Goal: Information Seeking & Learning: Compare options

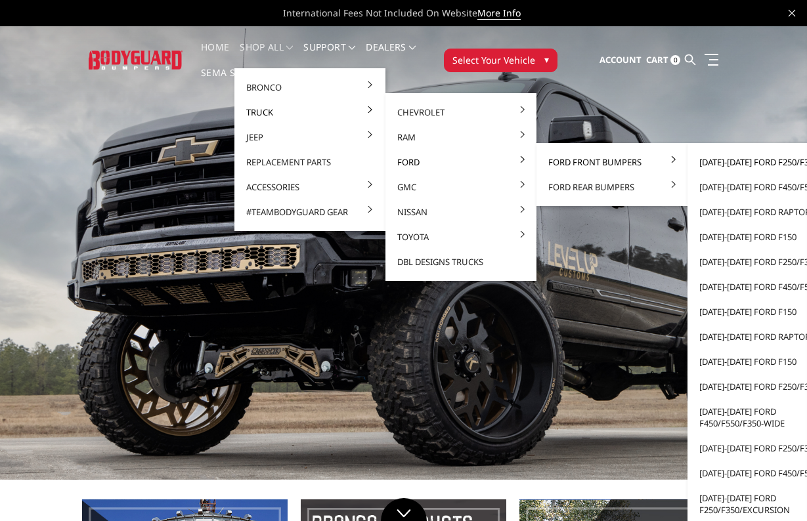
click at [700, 159] on link "[DATE]-[DATE] Ford F250/F350" at bounding box center [762, 162] width 140 height 25
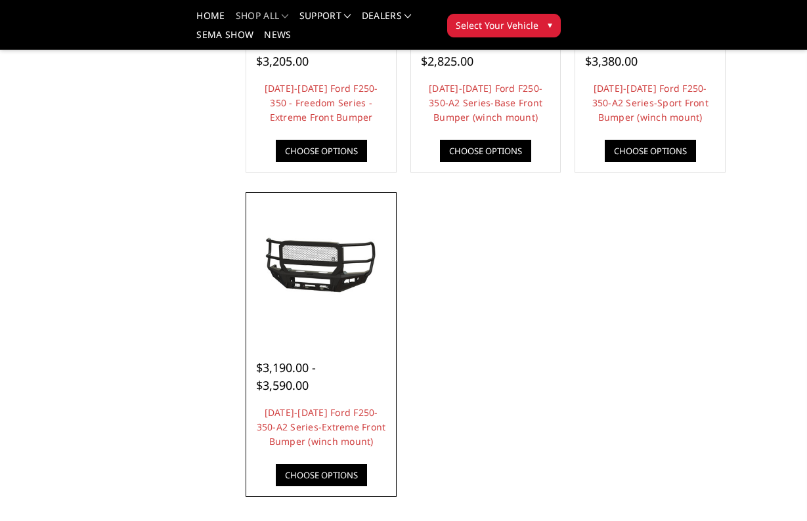
scroll to position [972, 0]
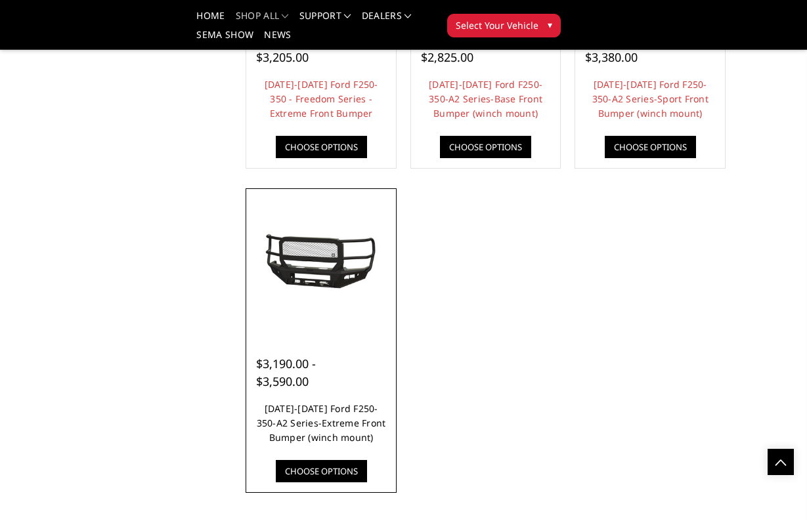
click at [308, 419] on link "2023-2025 Ford F250-350-A2 Series-Extreme Front Bumper (winch mount)" at bounding box center [321, 422] width 129 height 41
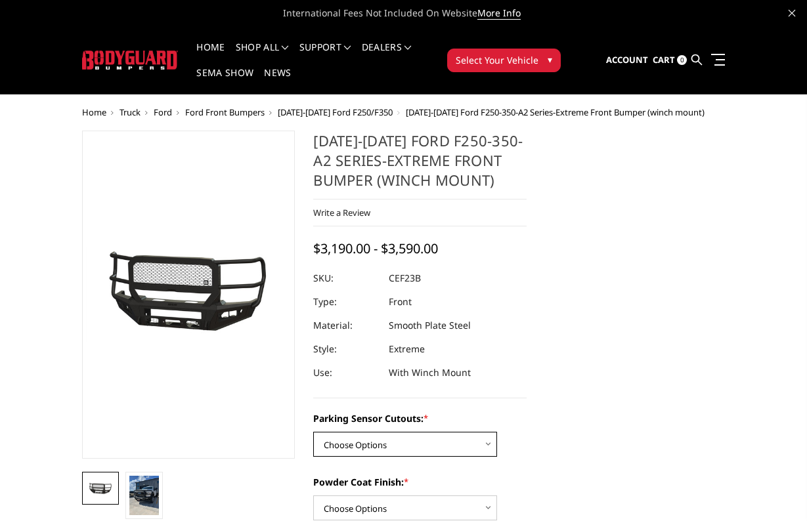
select select "2421"
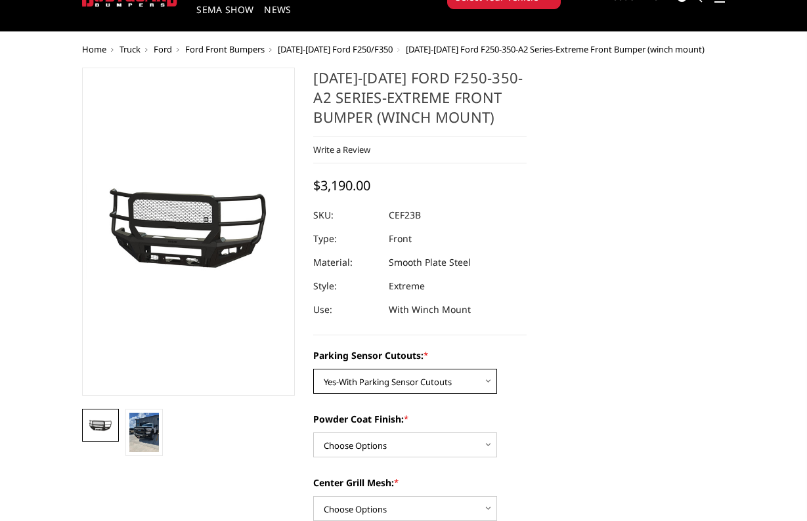
scroll to position [66, 0]
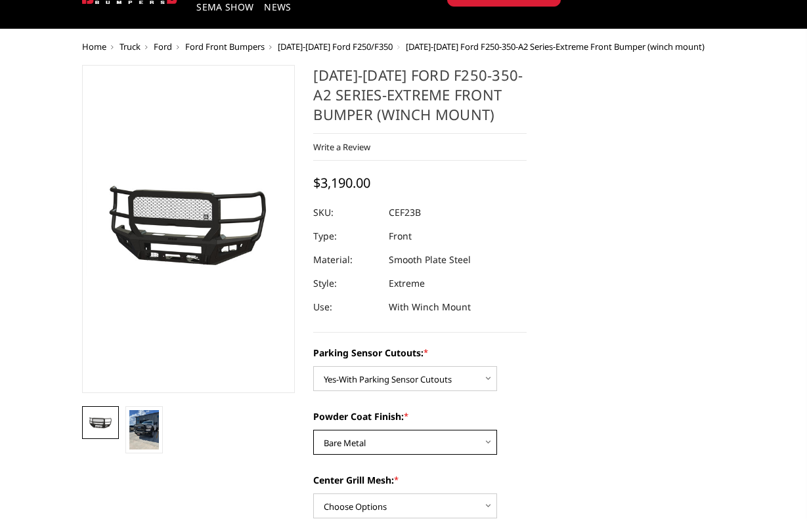
select select "2423"
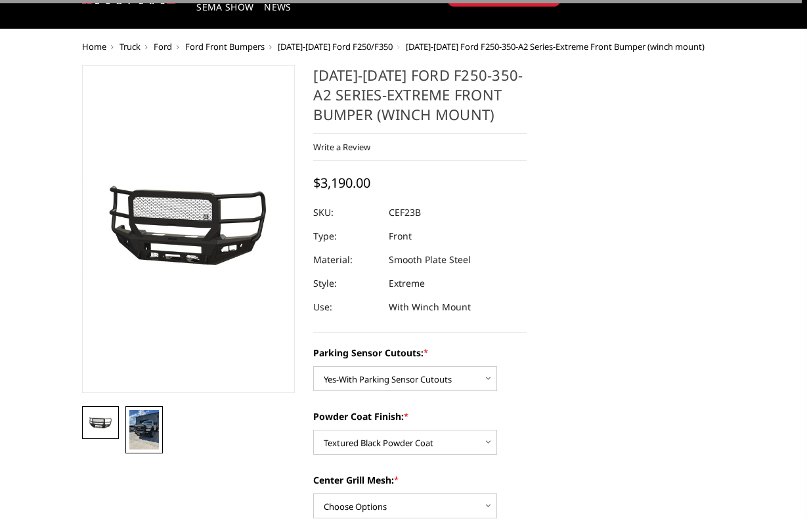
click at [135, 423] on img at bounding box center [144, 429] width 30 height 39
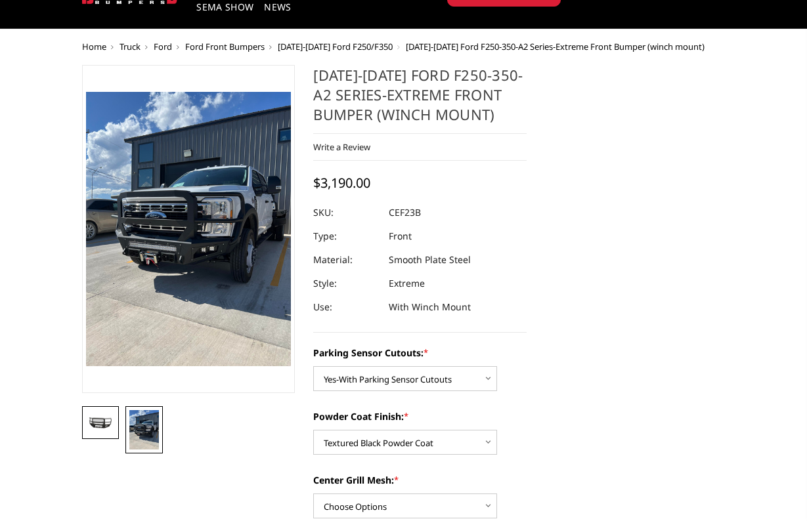
click at [106, 422] on img at bounding box center [101, 424] width 30 height 14
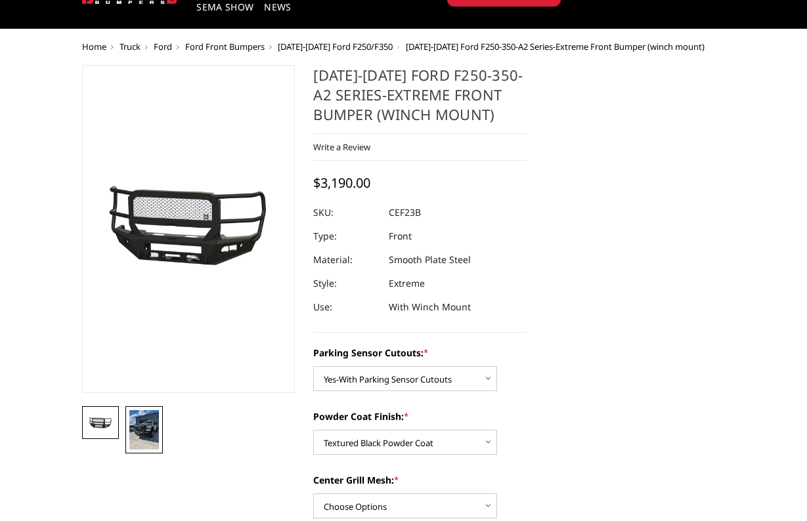
click at [142, 421] on img at bounding box center [144, 429] width 30 height 39
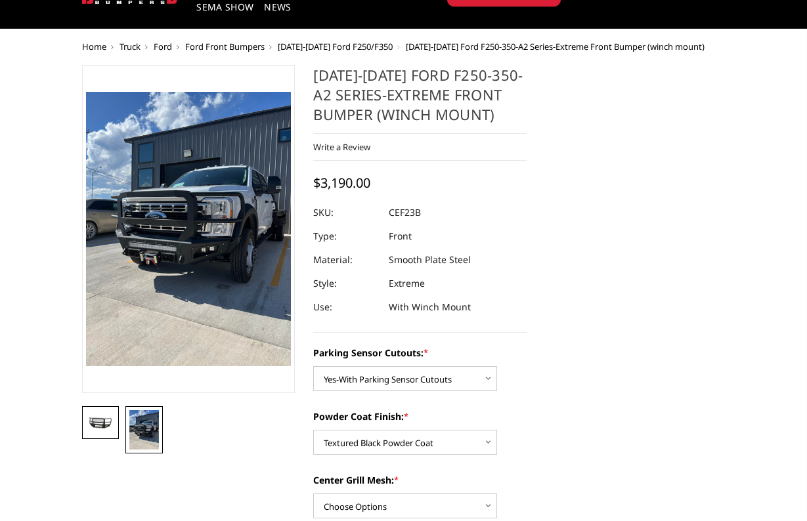
click at [112, 417] on img at bounding box center [101, 424] width 30 height 14
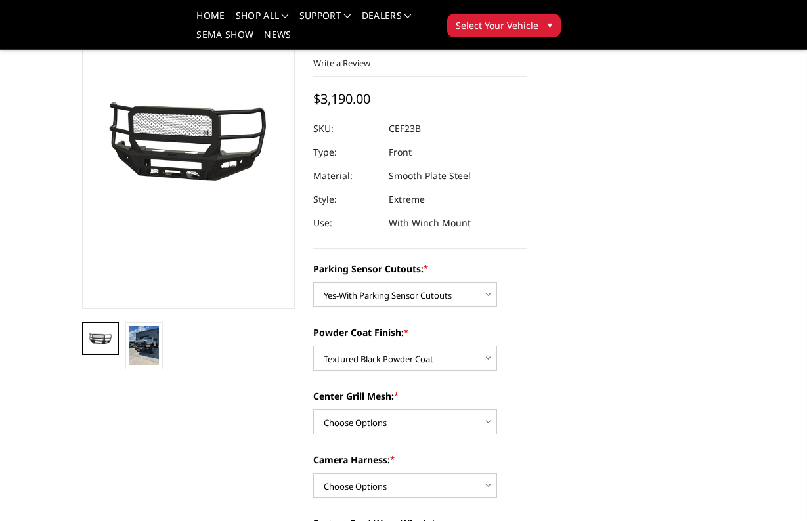
scroll to position [121, 0]
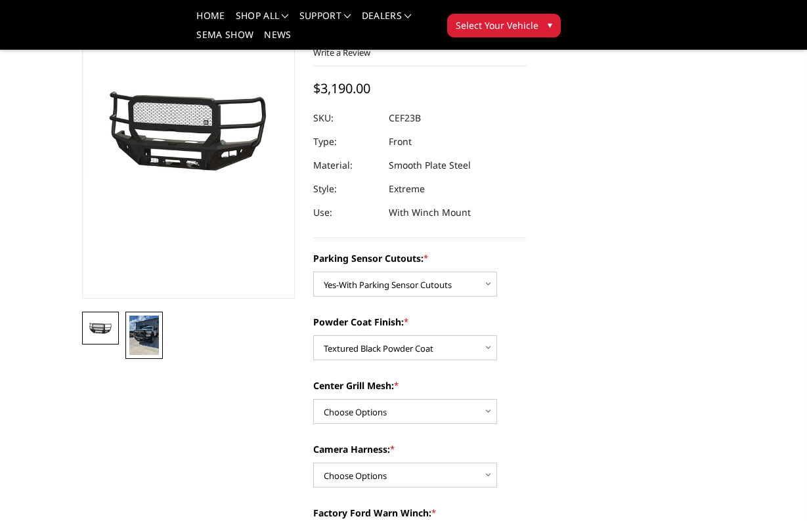
click at [142, 337] on img at bounding box center [144, 335] width 30 height 39
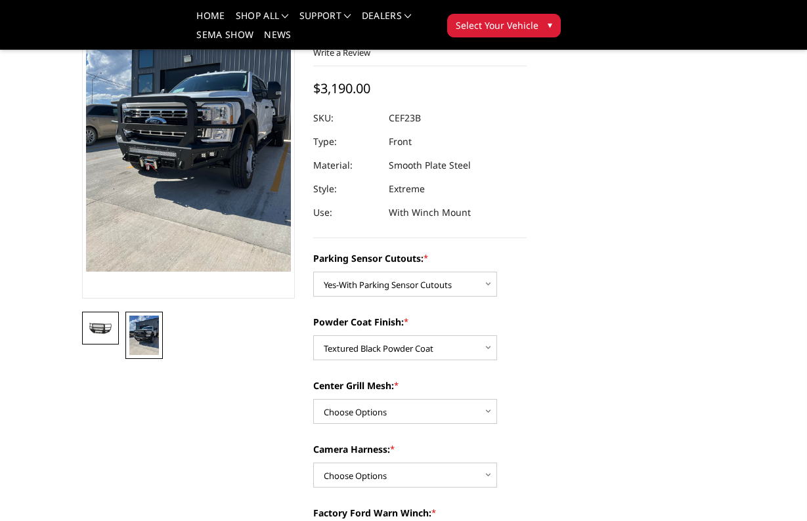
click at [103, 327] on img at bounding box center [101, 329] width 30 height 14
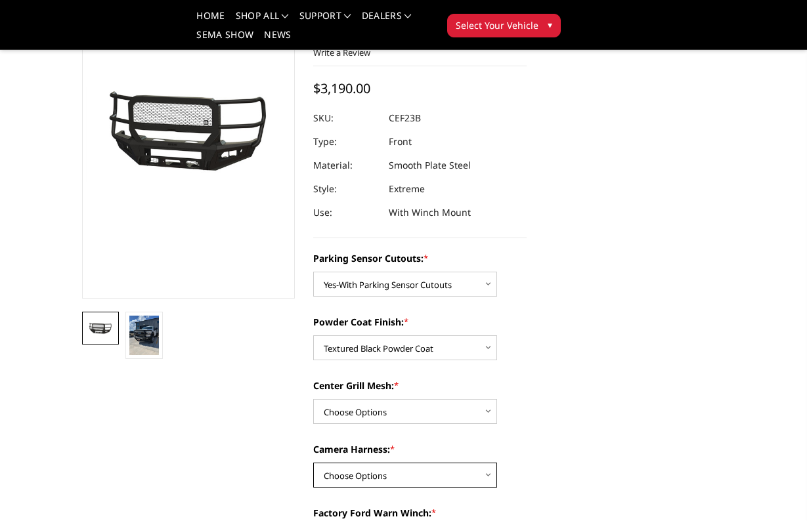
select select "2426"
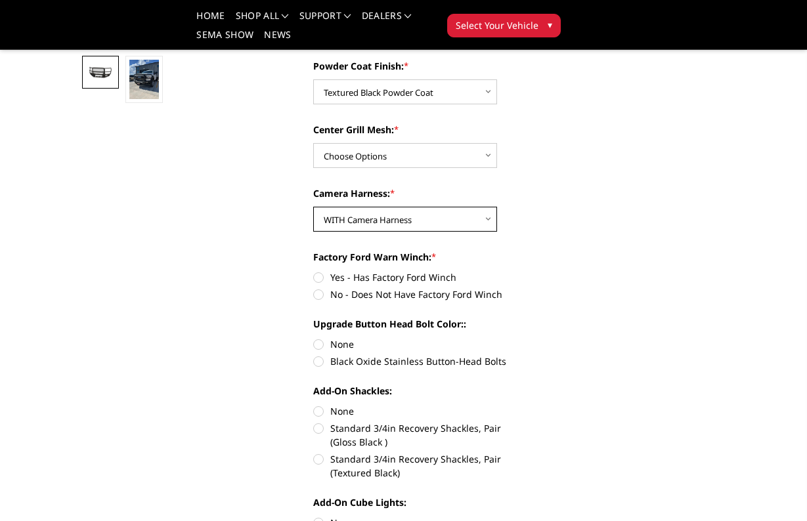
scroll to position [381, 0]
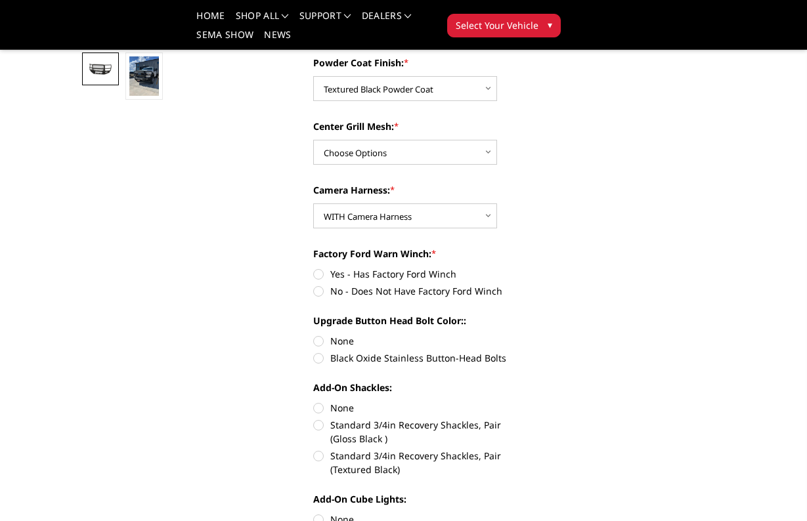
click at [316, 357] on label "Black Oxide Stainless Button-Head Bolts" at bounding box center [419, 358] width 213 height 14
click at [526, 335] on input "Black Oxide Stainless Button-Head Bolts" at bounding box center [526, 334] width 1 height 1
radio input "true"
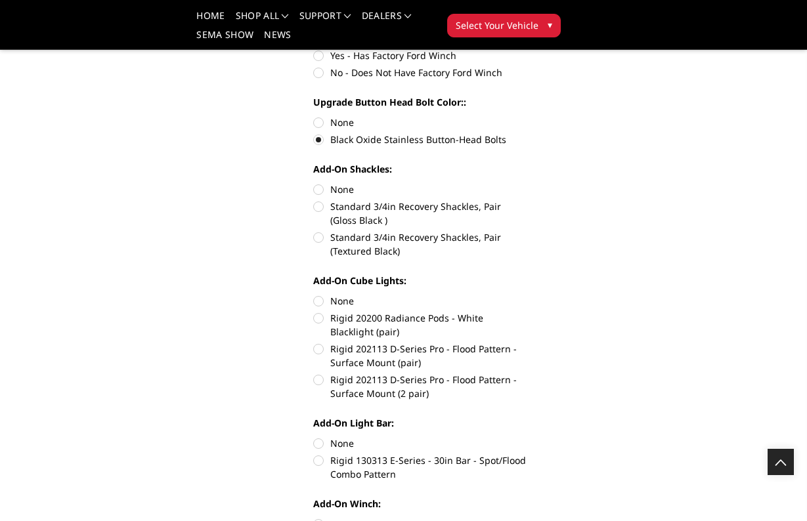
scroll to position [221, 0]
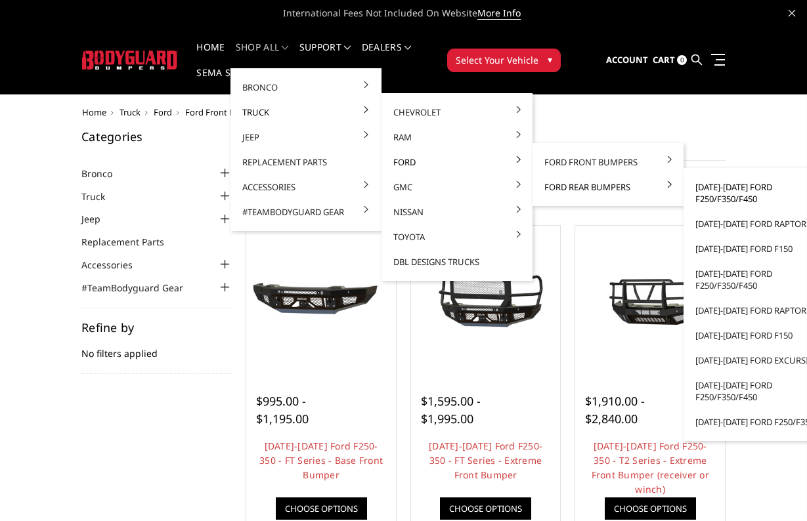
click at [695, 192] on link "[DATE]-[DATE] Ford F250/F350/F450" at bounding box center [758, 193] width 140 height 37
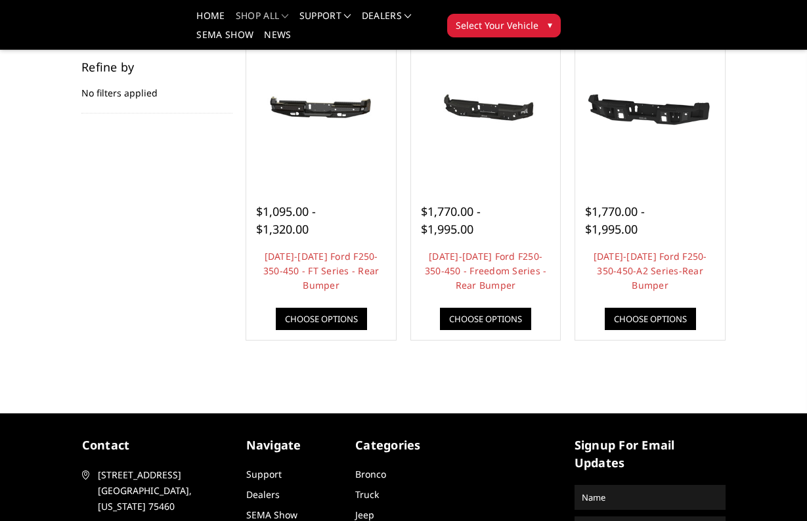
scroll to position [222, 0]
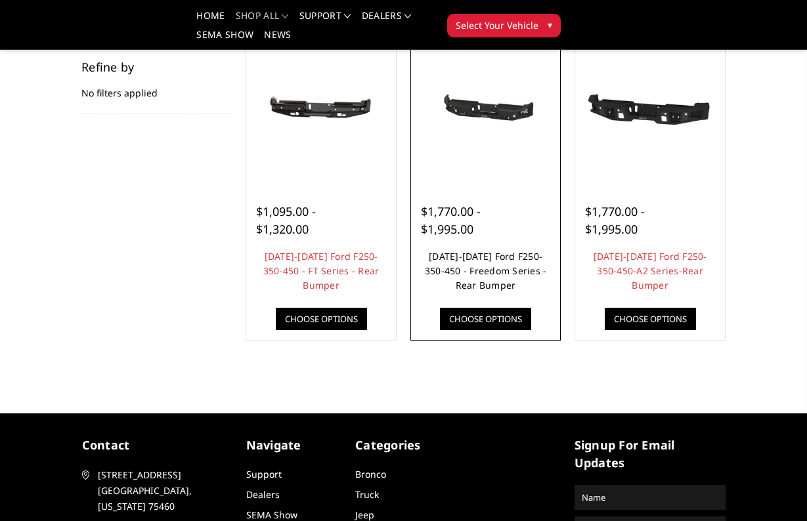
click at [457, 275] on link "[DATE]-[DATE] Ford F250-350-450 - Freedom Series - Rear Bumper" at bounding box center [486, 270] width 122 height 41
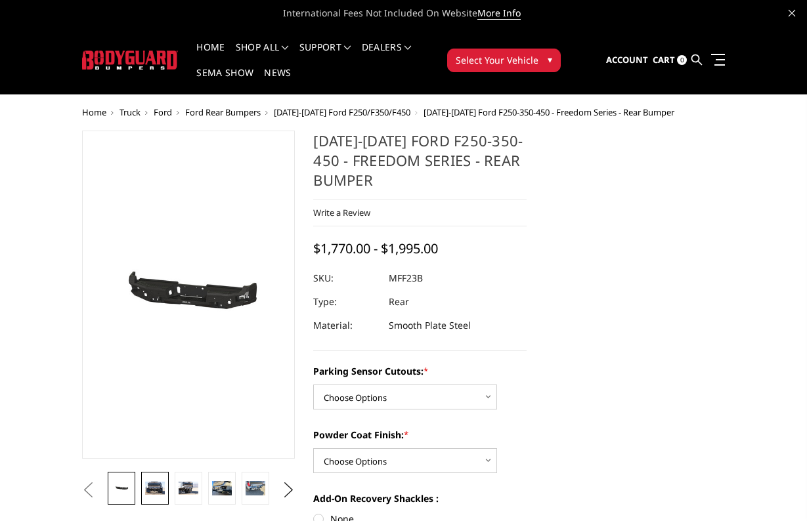
click at [149, 488] on img at bounding box center [154, 488] width 19 height 12
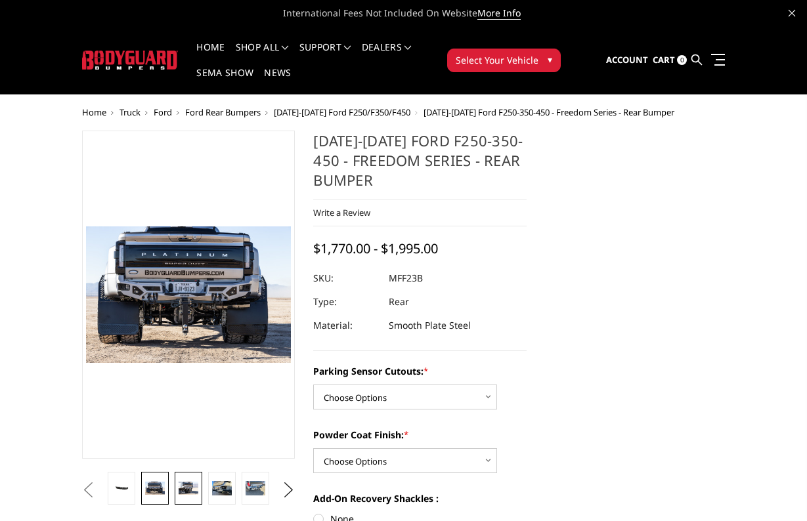
click at [189, 476] on link at bounding box center [188, 488] width 27 height 33
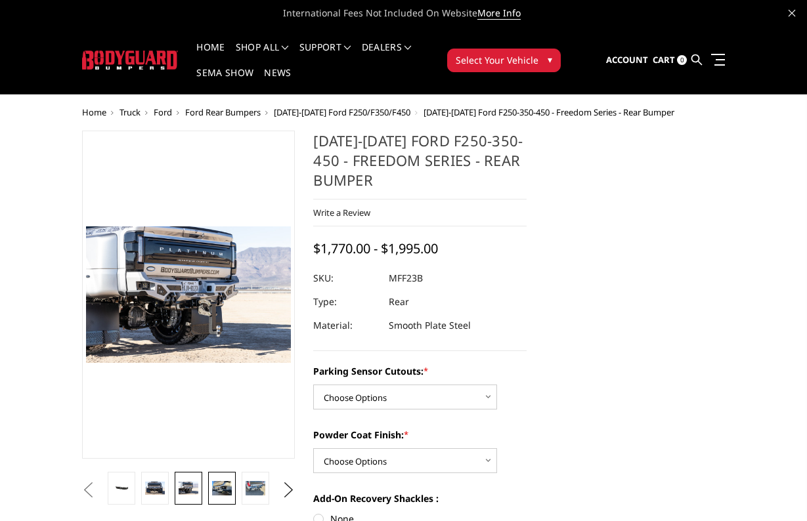
click at [229, 483] on img at bounding box center [221, 488] width 19 height 14
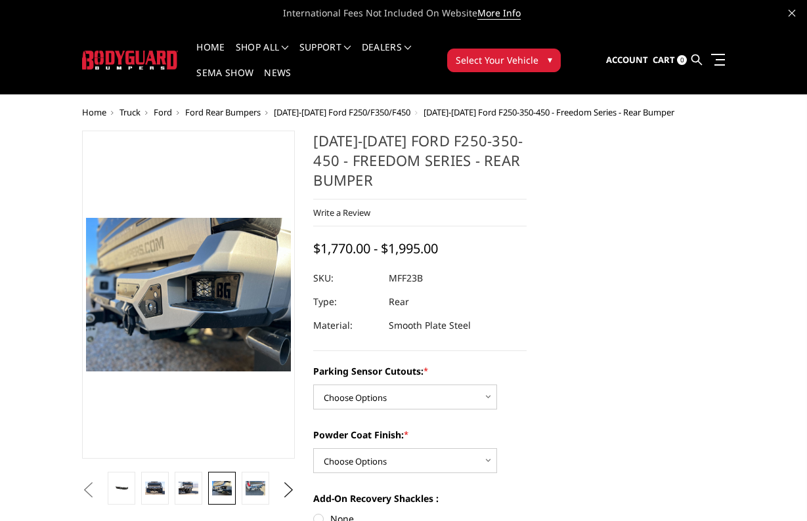
click at [240, 484] on li at bounding box center [255, 490] width 33 height 37
click at [252, 490] on img at bounding box center [254, 488] width 19 height 14
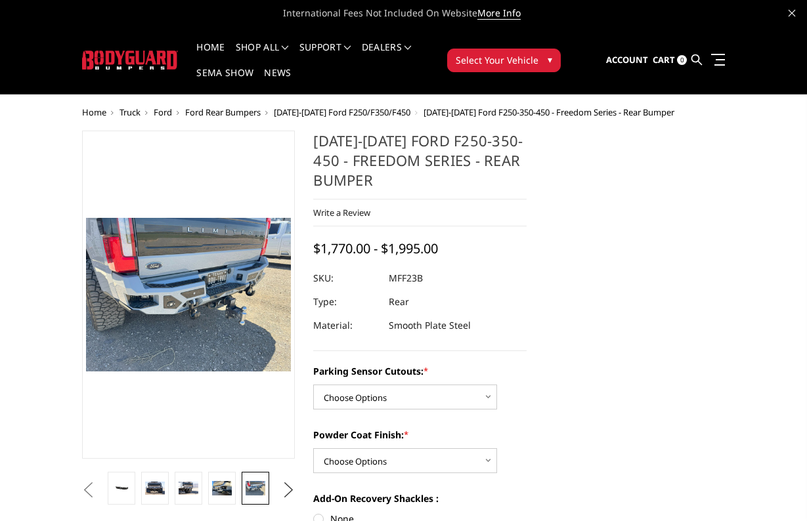
click at [285, 483] on button "Next" at bounding box center [288, 490] width 20 height 20
click at [258, 487] on img at bounding box center [254, 488] width 19 height 14
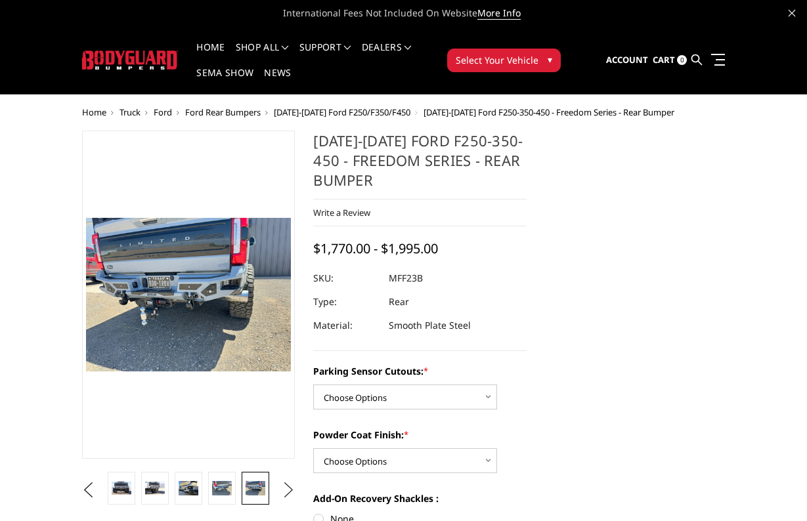
click at [280, 486] on button "Next" at bounding box center [288, 490] width 20 height 20
click at [266, 486] on link at bounding box center [255, 488] width 27 height 33
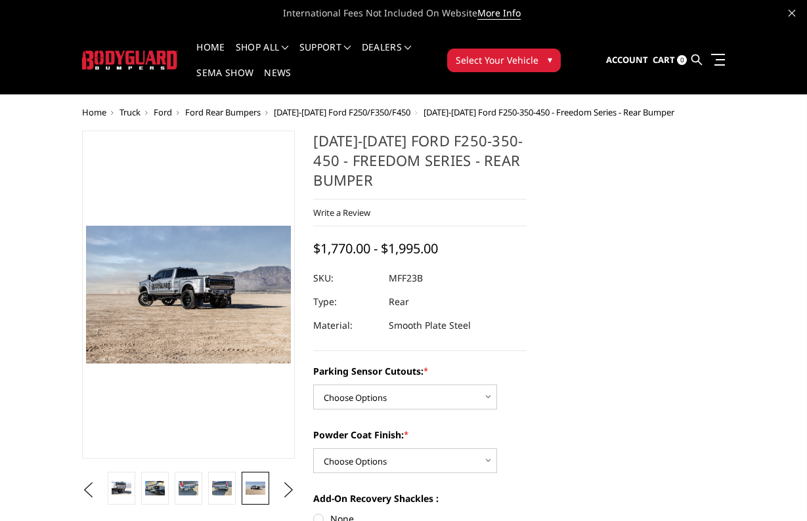
click at [277, 488] on ul "Previous Next" at bounding box center [189, 490] width 220 height 37
click at [284, 489] on button "Next" at bounding box center [288, 490] width 20 height 20
click at [267, 491] on link at bounding box center [255, 488] width 27 height 33
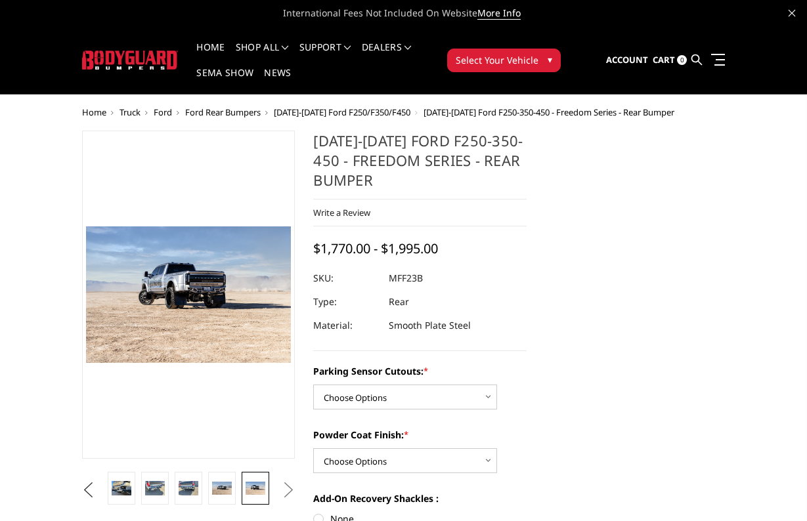
click at [93, 488] on button "Previous" at bounding box center [89, 490] width 20 height 20
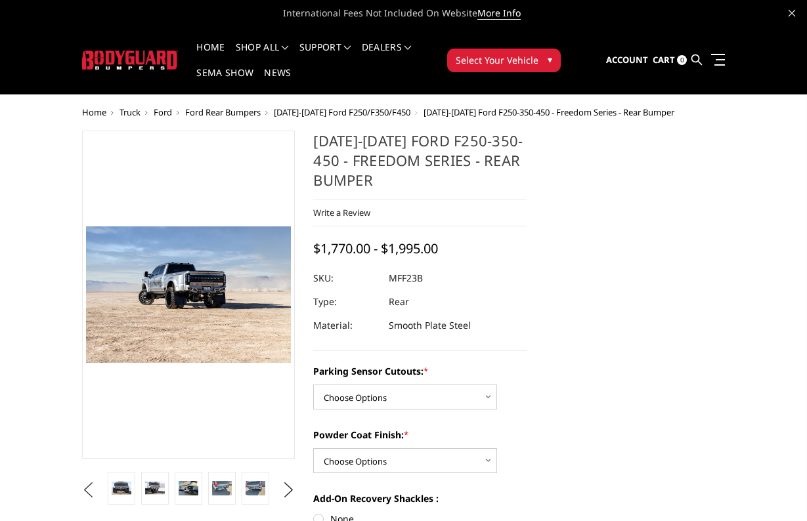
click at [93, 488] on button "Previous" at bounding box center [89, 490] width 20 height 20
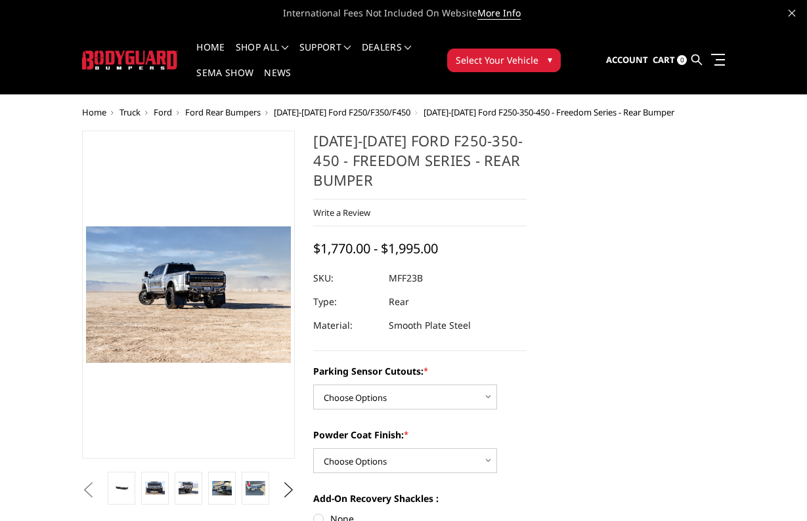
click at [93, 488] on button "Previous" at bounding box center [89, 490] width 20 height 20
click at [98, 494] on button "Previous" at bounding box center [89, 490] width 20 height 20
click at [98, 491] on button "Previous" at bounding box center [89, 490] width 20 height 20
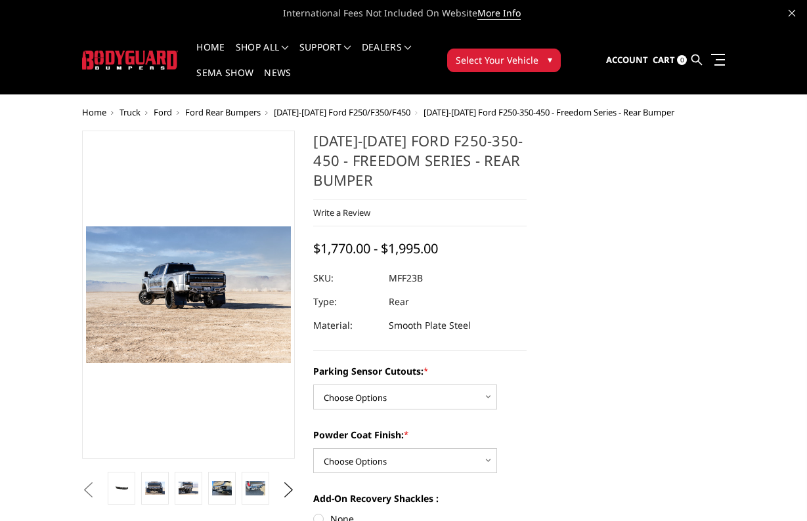
click at [98, 491] on button "Previous" at bounding box center [89, 490] width 20 height 20
click at [98, 484] on button "Previous" at bounding box center [89, 490] width 20 height 20
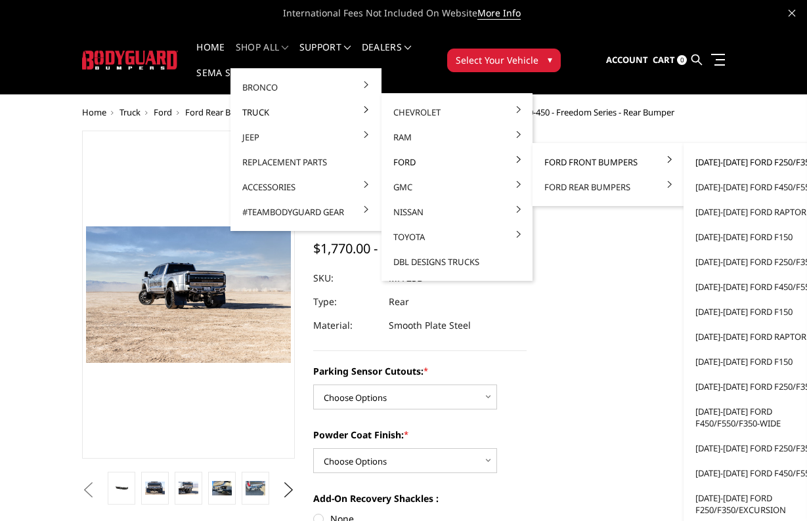
click at [704, 158] on link "[DATE]-[DATE] Ford F250/F350" at bounding box center [758, 162] width 140 height 25
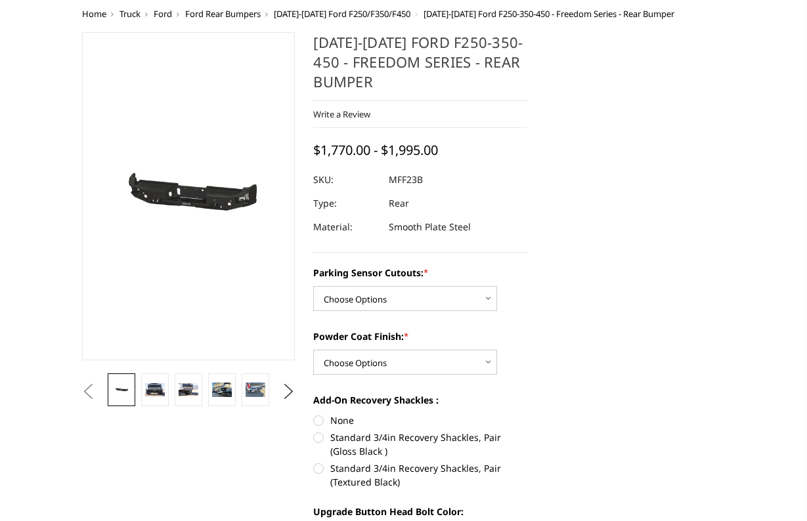
scroll to position [114, 0]
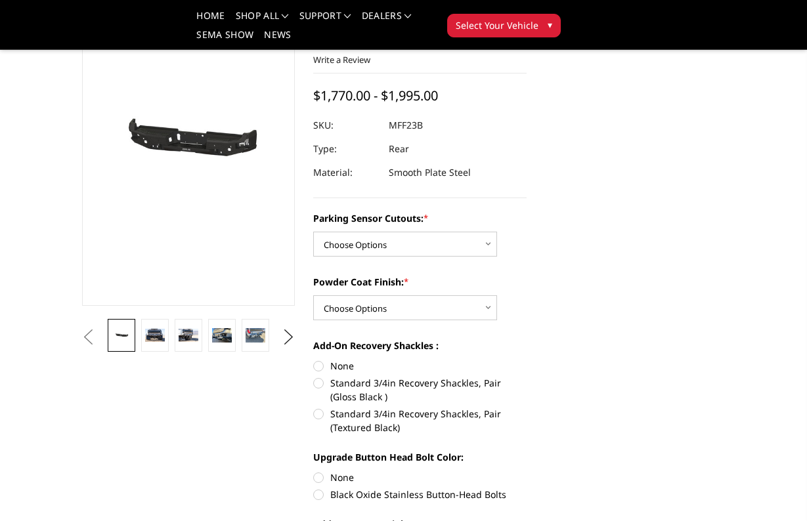
click at [236, 341] on li at bounding box center [221, 337] width 33 height 37
click at [251, 343] on link at bounding box center [255, 335] width 27 height 33
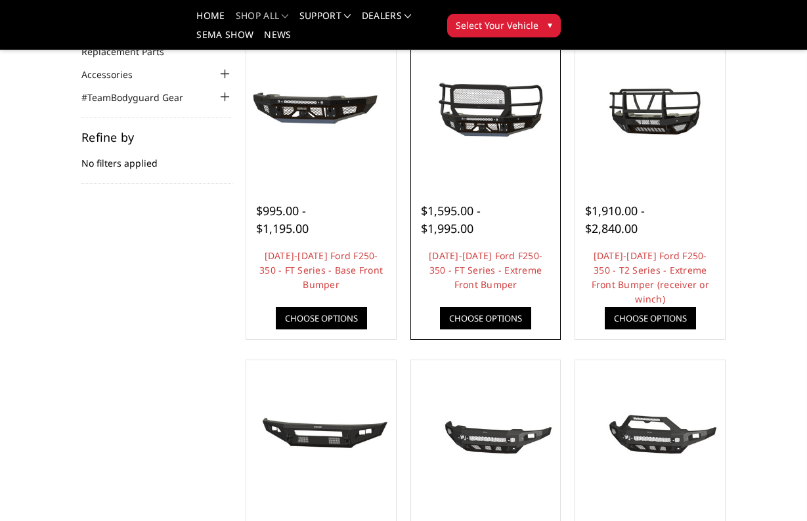
scroll to position [156, 0]
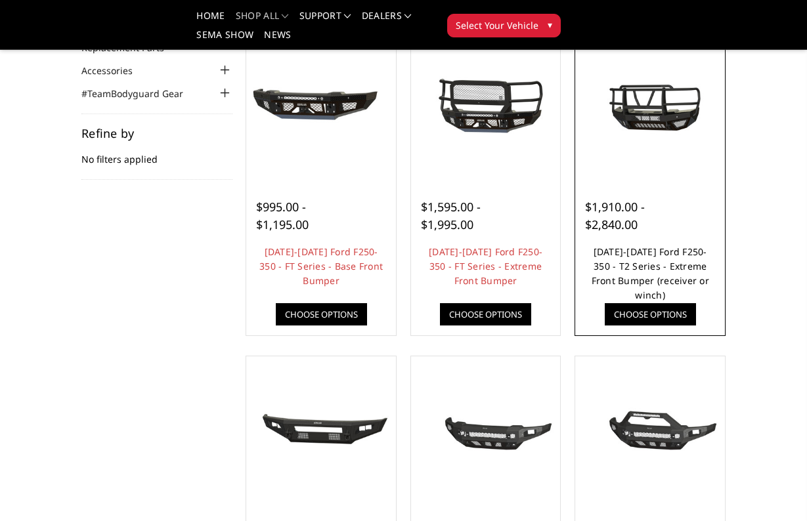
click at [597, 261] on link "[DATE]-[DATE] Ford F250-350 - T2 Series - Extreme Front Bumper (receiver or win…" at bounding box center [649, 273] width 117 height 56
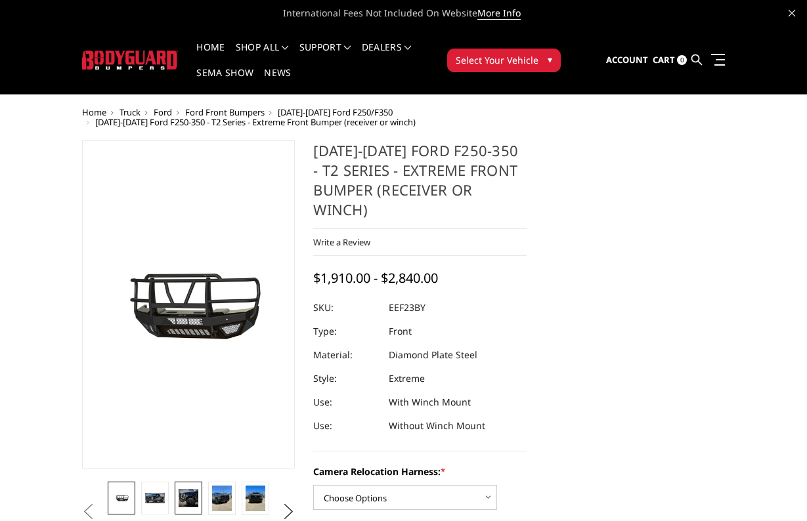
click at [195, 497] on img at bounding box center [188, 498] width 19 height 19
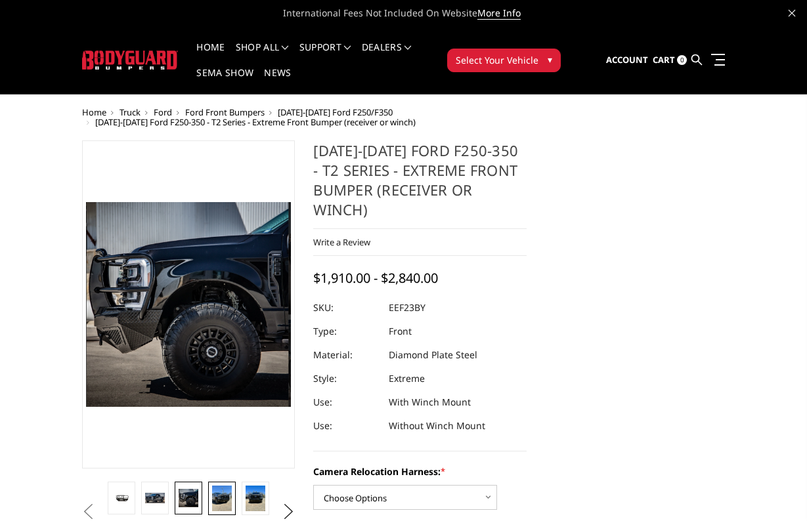
click at [219, 491] on img at bounding box center [221, 499] width 19 height 26
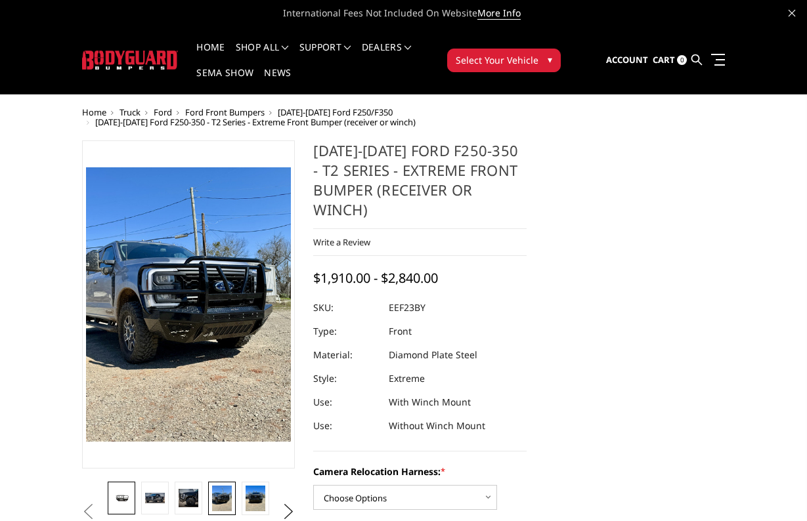
click at [128, 482] on link at bounding box center [121, 498] width 27 height 33
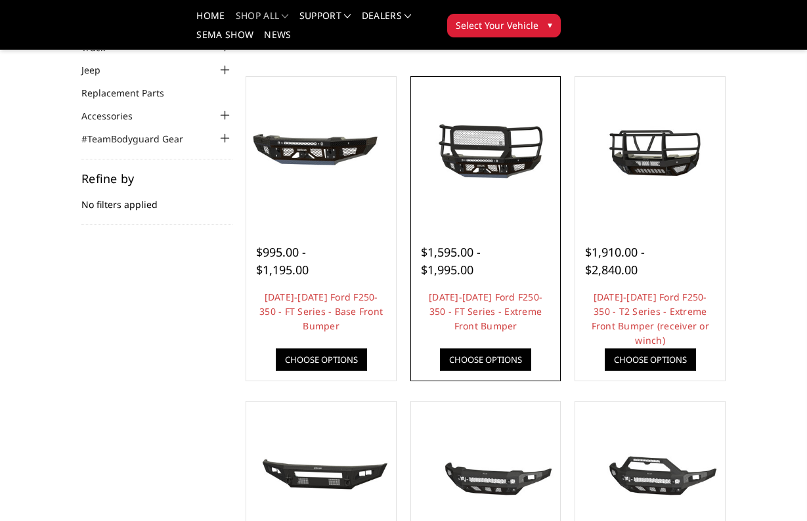
scroll to position [112, 0]
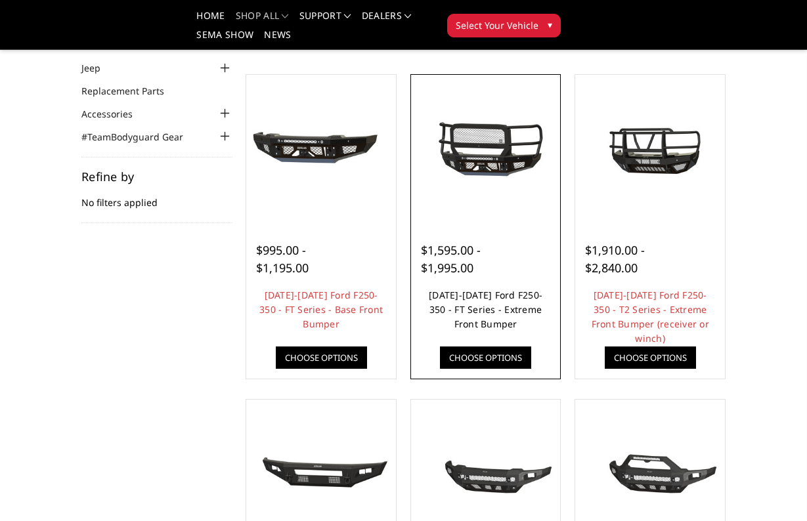
click at [467, 297] on link "[DATE]-[DATE] Ford F250-350 - FT Series - Extreme Front Bumper" at bounding box center [486, 309] width 114 height 41
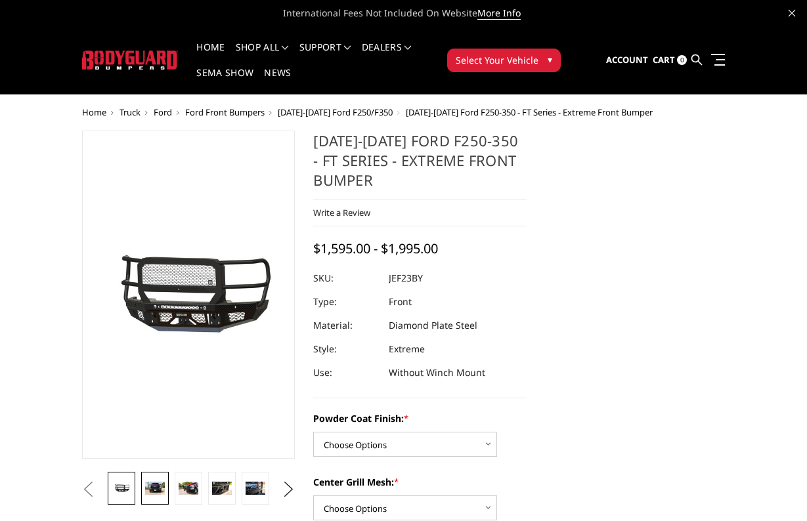
click at [151, 484] on img at bounding box center [154, 488] width 19 height 12
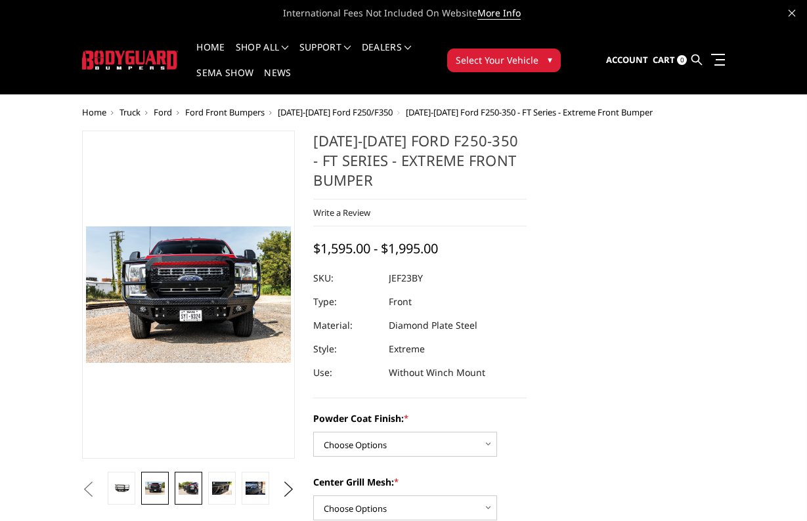
click at [188, 481] on link at bounding box center [188, 488] width 27 height 33
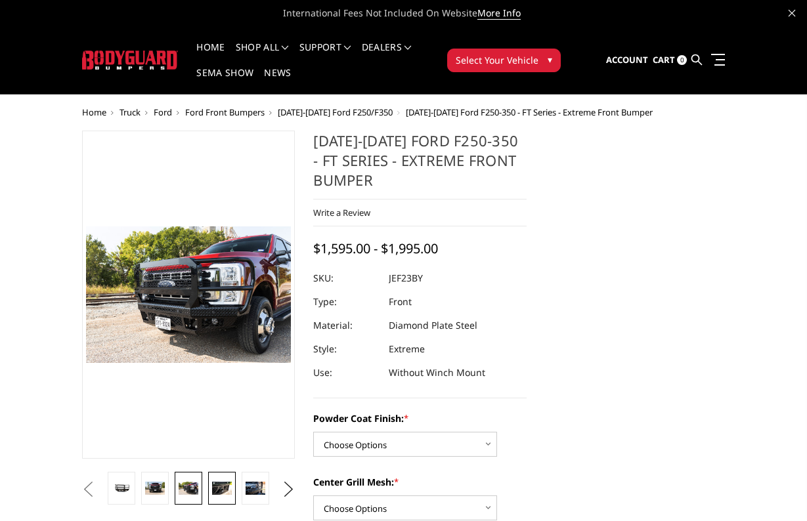
click at [218, 482] on img at bounding box center [221, 488] width 19 height 12
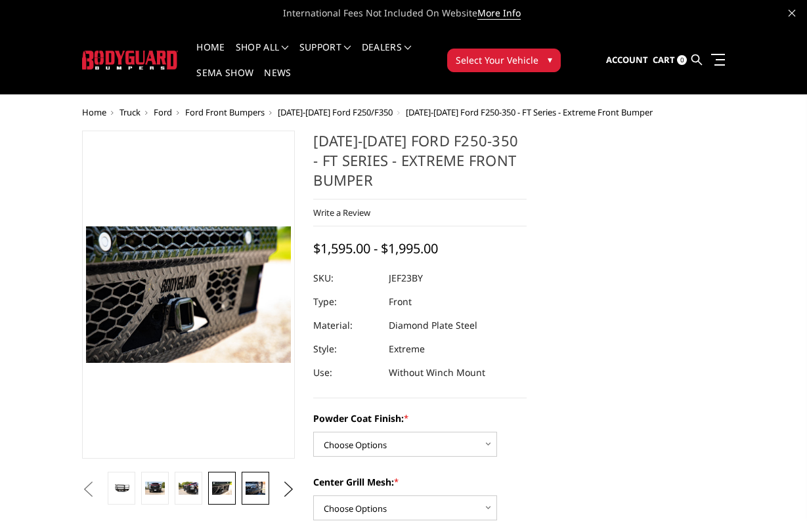
click at [249, 485] on img at bounding box center [254, 488] width 19 height 12
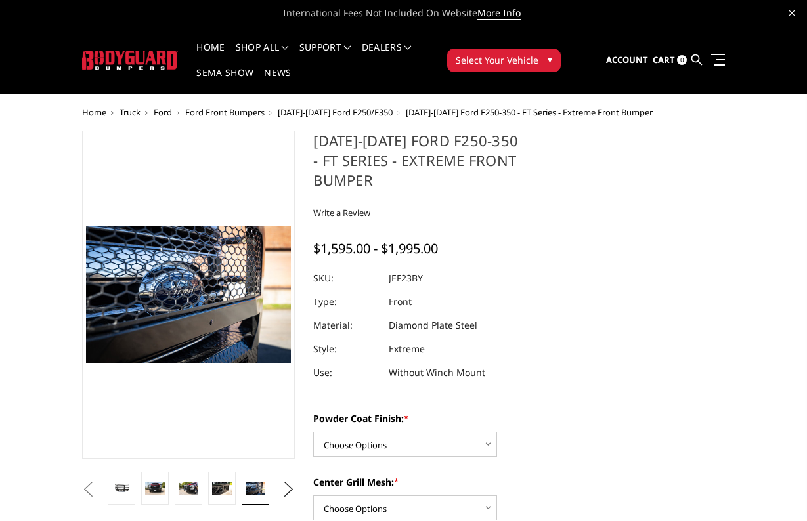
click at [98, 488] on button "Previous" at bounding box center [89, 490] width 20 height 20
click at [98, 487] on button "Previous" at bounding box center [89, 490] width 20 height 20
click at [98, 490] on button "Previous" at bounding box center [89, 490] width 20 height 20
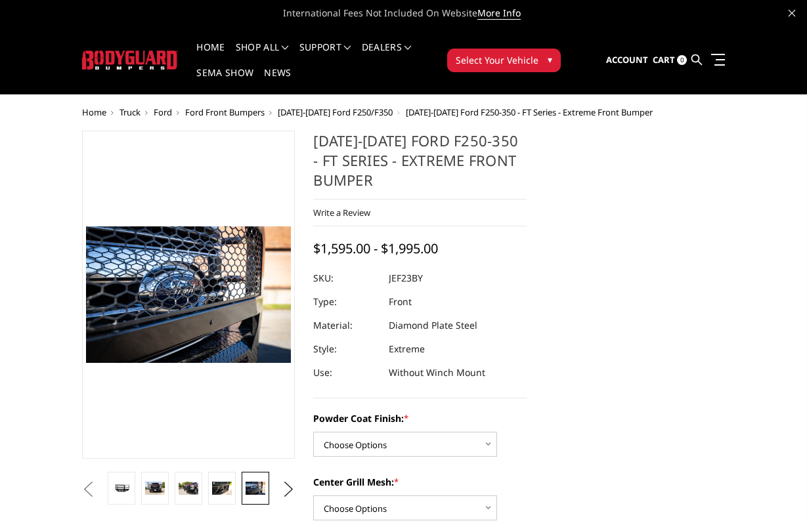
click at [98, 489] on button "Previous" at bounding box center [89, 490] width 20 height 20
click at [98, 492] on button "Previous" at bounding box center [89, 490] width 20 height 20
click at [98, 490] on button "Previous" at bounding box center [89, 490] width 20 height 20
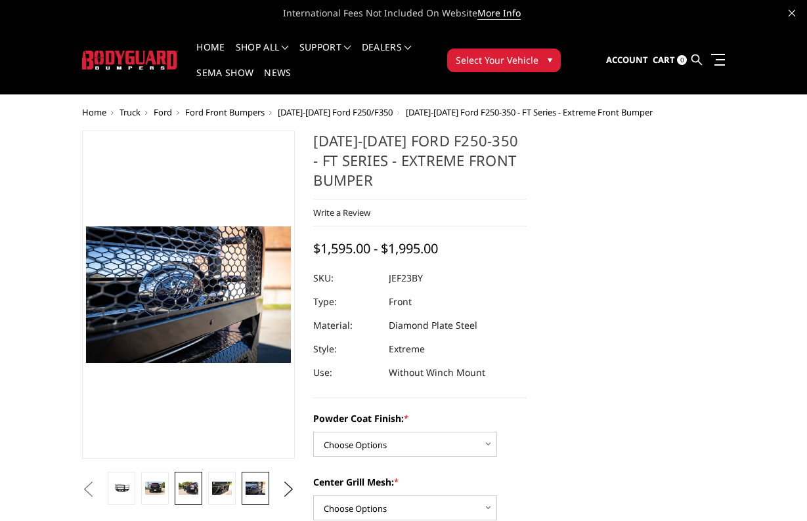
click at [191, 482] on img at bounding box center [188, 488] width 19 height 12
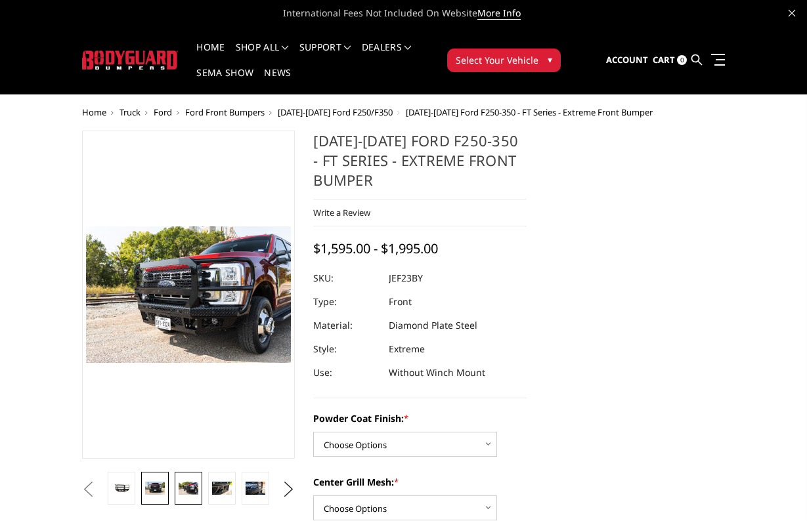
click at [146, 485] on img at bounding box center [154, 488] width 19 height 12
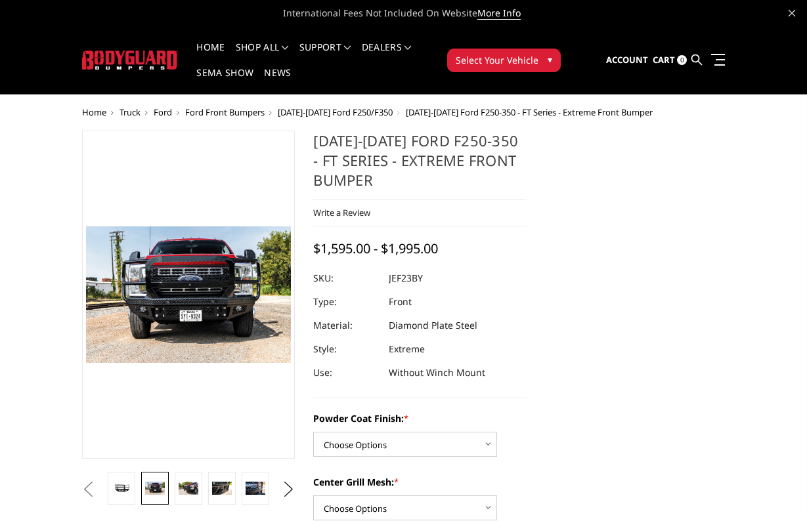
click at [98, 490] on button "Previous" at bounding box center [89, 490] width 20 height 20
click at [87, 480] on button "Previous" at bounding box center [89, 490] width 20 height 20
click at [87, 483] on button "Previous" at bounding box center [89, 490] width 20 height 20
click at [91, 487] on button "Previous" at bounding box center [89, 490] width 20 height 20
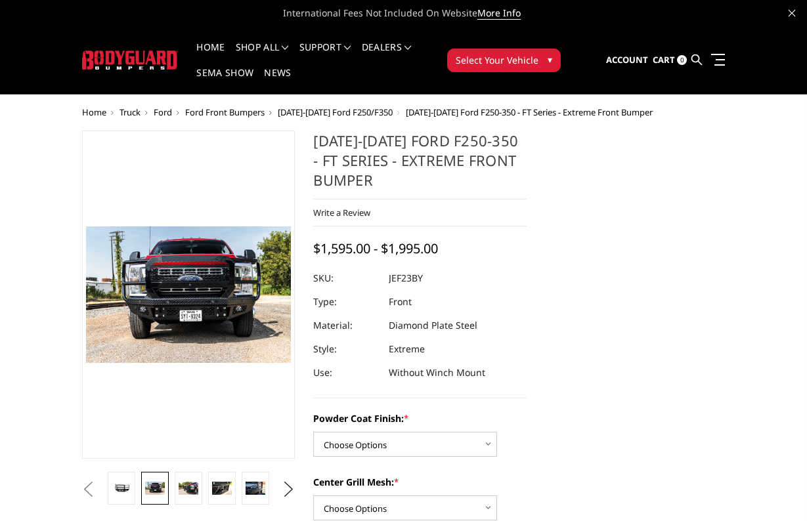
click at [87, 488] on button "Previous" at bounding box center [89, 490] width 20 height 20
click at [84, 489] on button "Previous" at bounding box center [89, 490] width 20 height 20
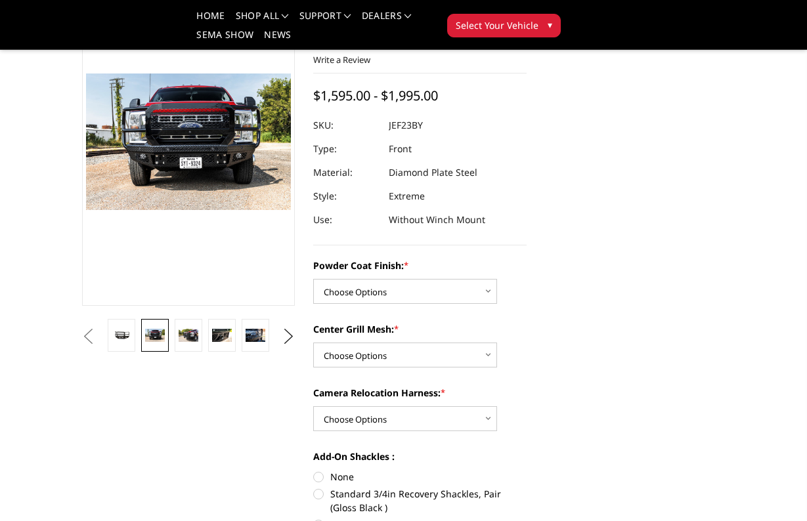
scroll to position [115, 0]
click at [259, 340] on img at bounding box center [254, 334] width 19 height 12
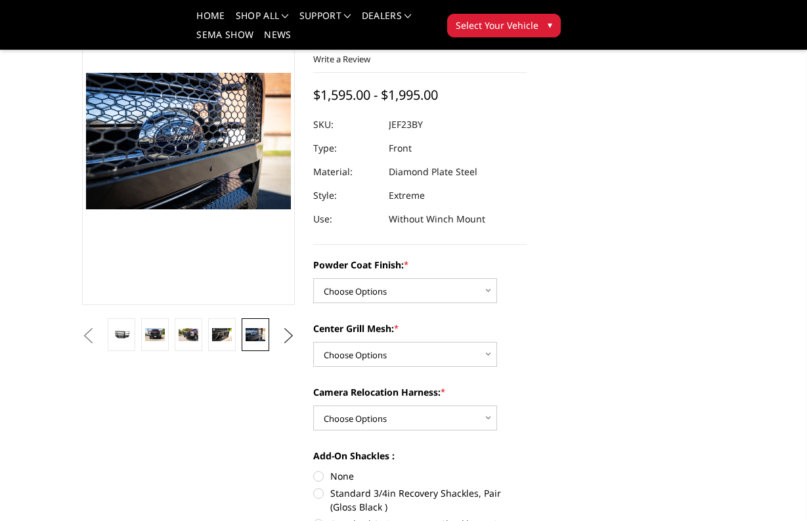
click at [298, 328] on button "Next" at bounding box center [288, 336] width 20 height 20
click at [289, 329] on button "Next" at bounding box center [288, 336] width 20 height 20
click at [226, 337] on img at bounding box center [221, 334] width 19 height 12
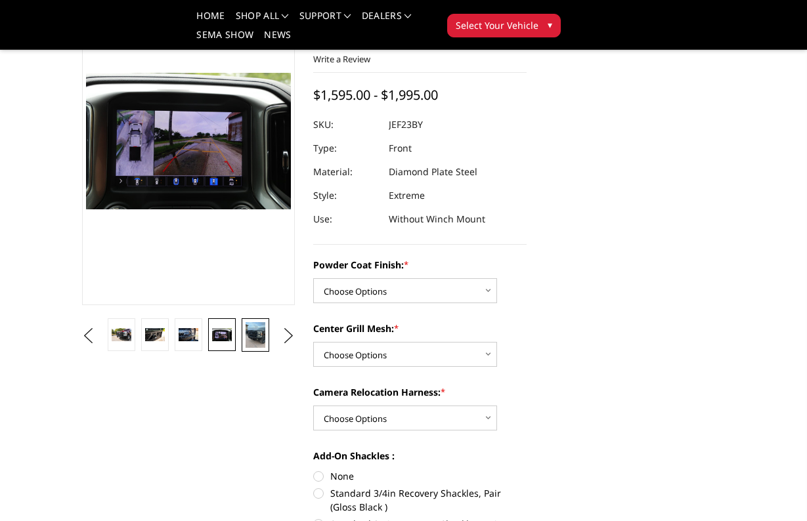
click at [247, 335] on img at bounding box center [254, 335] width 19 height 26
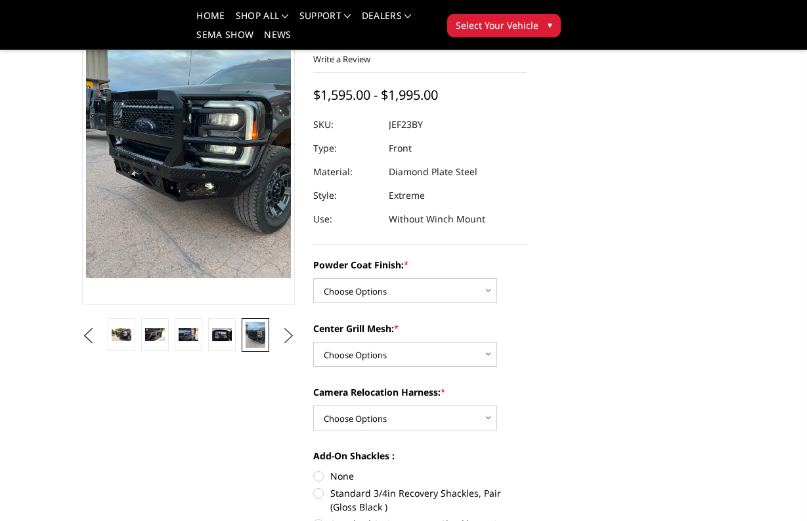
click at [288, 332] on button "Next" at bounding box center [288, 336] width 20 height 20
click at [263, 334] on img at bounding box center [254, 339] width 19 height 34
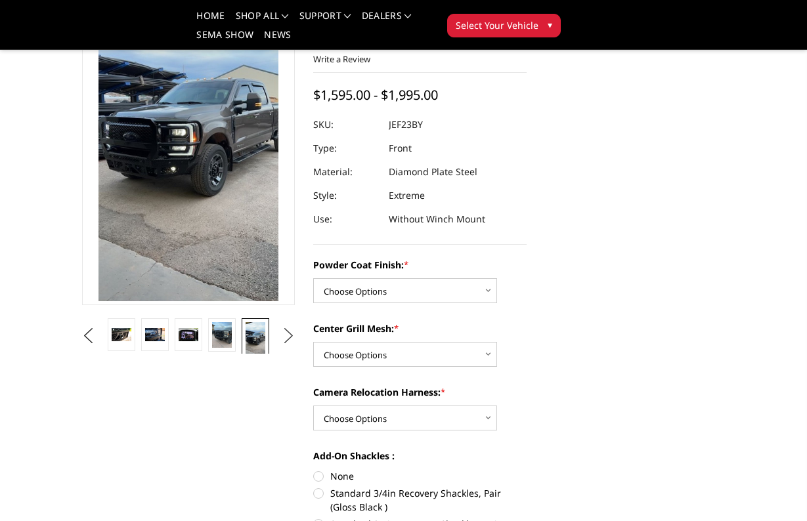
click at [279, 333] on button "Next" at bounding box center [288, 336] width 20 height 20
click at [252, 339] on img at bounding box center [254, 335] width 19 height 26
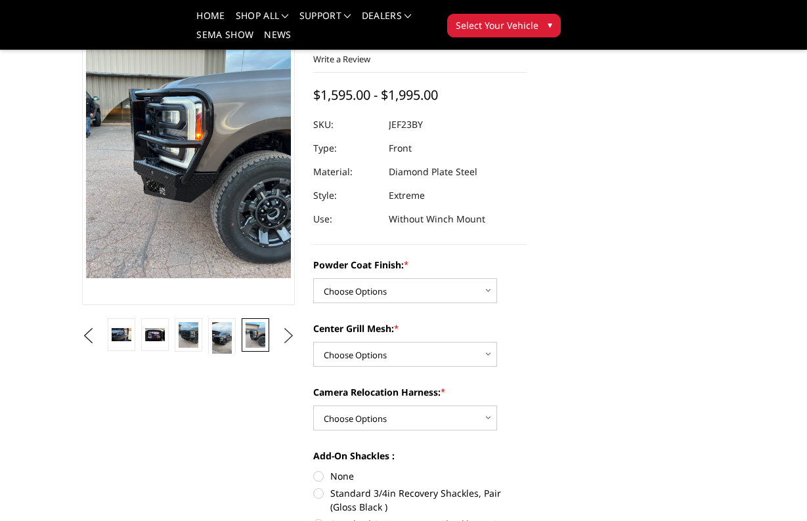
click at [298, 336] on button "Next" at bounding box center [288, 336] width 20 height 20
click at [262, 338] on img at bounding box center [254, 334] width 19 height 12
